Goal: Navigation & Orientation: Find specific page/section

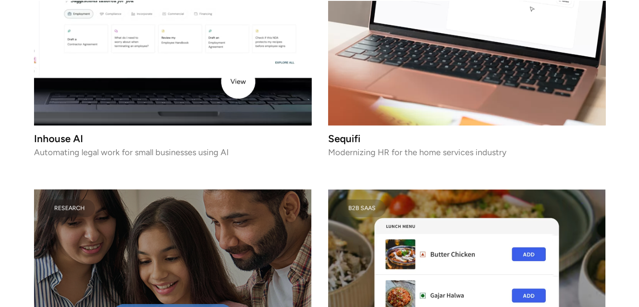
scroll to position [1302, 0]
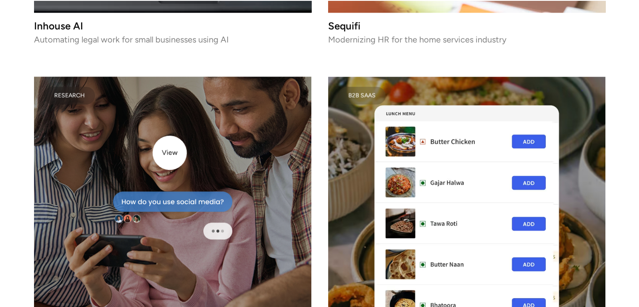
click at [170, 152] on div at bounding box center [172, 214] width 277 height 277
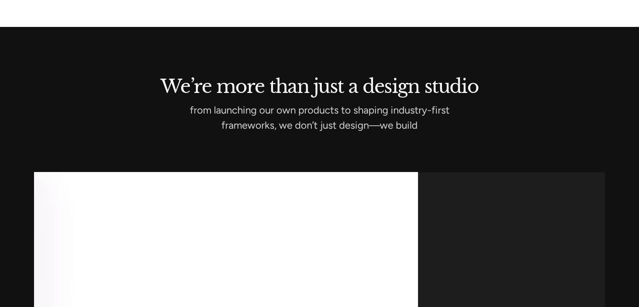
scroll to position [2193, 0]
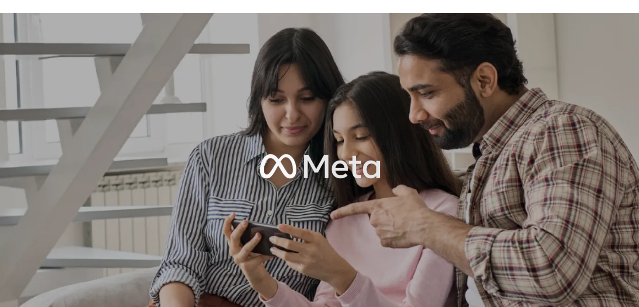
scroll to position [151, 0]
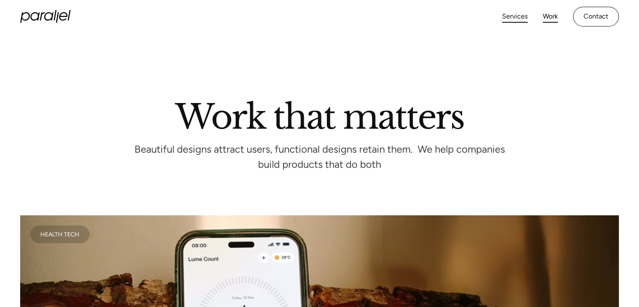
click at [506, 16] on link "Services" at bounding box center [515, 16] width 26 height 12
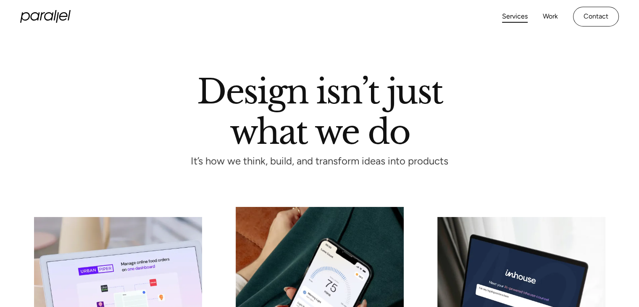
click at [506, 16] on link "Services" at bounding box center [515, 16] width 26 height 12
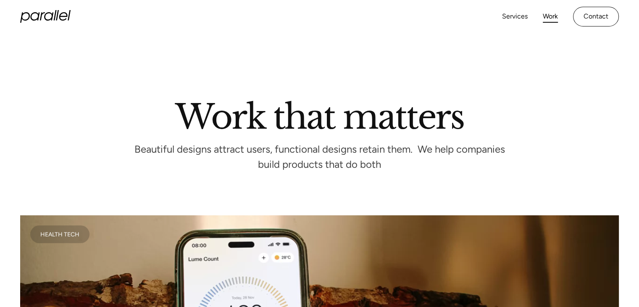
click at [52, 15] on icon at bounding box center [48, 16] width 9 height 8
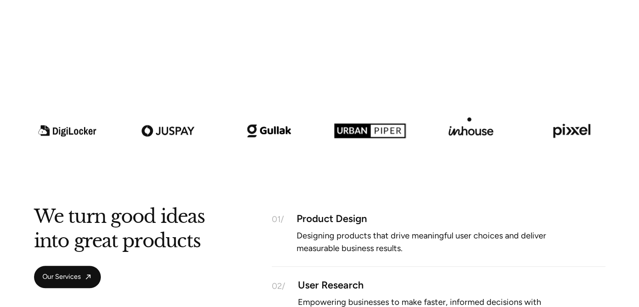
scroll to position [672, 0]
